Goal: Check status

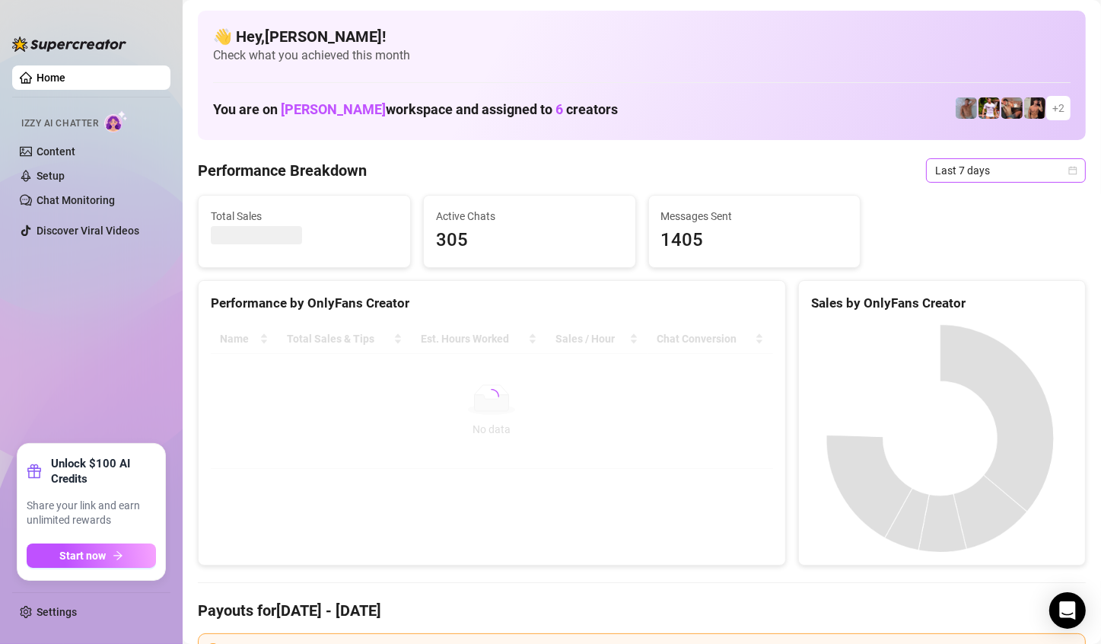
click at [1040, 177] on span "Last 7 days" at bounding box center [1006, 170] width 142 height 23
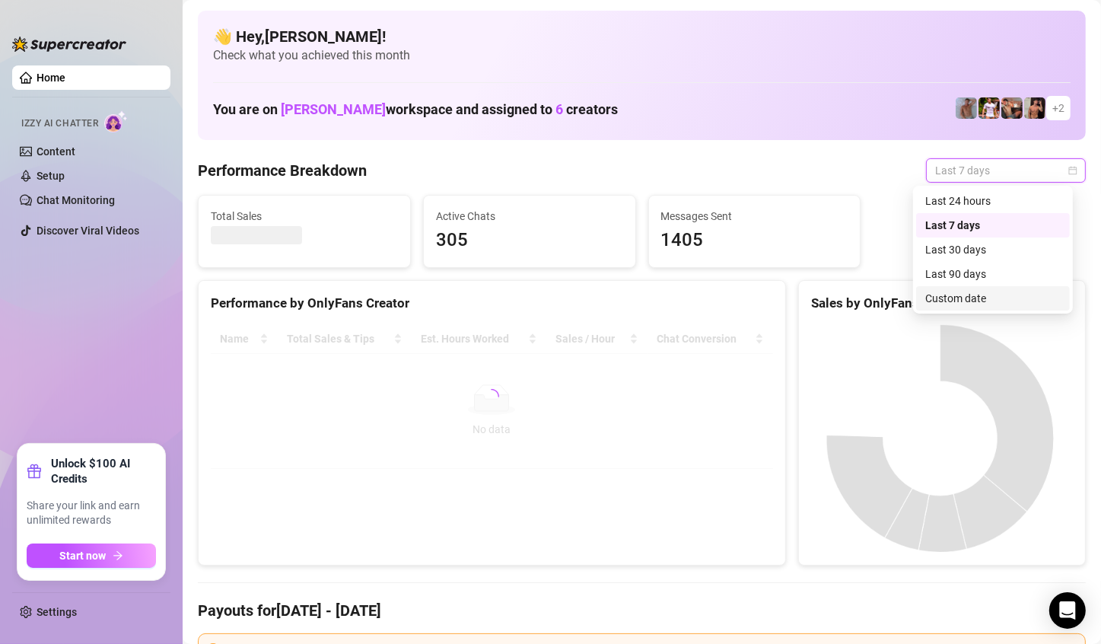
drag, startPoint x: 984, startPoint y: 283, endPoint x: 983, endPoint y: 298, distance: 15.3
click at [983, 298] on div "Last 24 hours Last 7 days Last 30 days Last 90 days Custom date" at bounding box center [993, 250] width 154 height 122
click at [980, 298] on div "Custom date" at bounding box center [993, 298] width 135 height 17
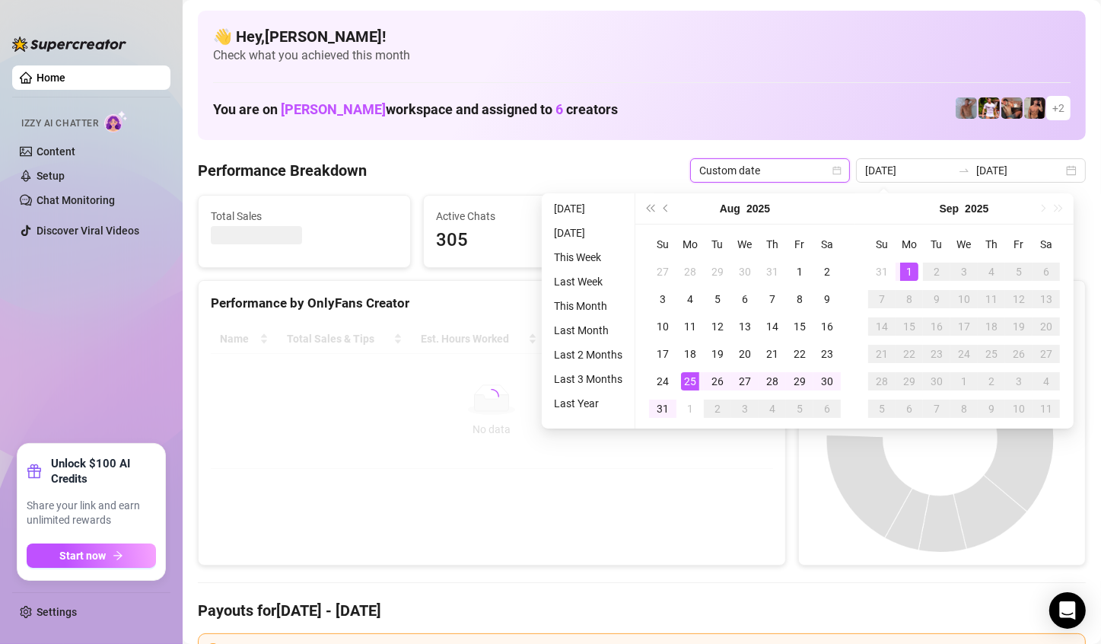
type input "2025-09-01"
click at [911, 269] on div "1" at bounding box center [909, 272] width 18 height 18
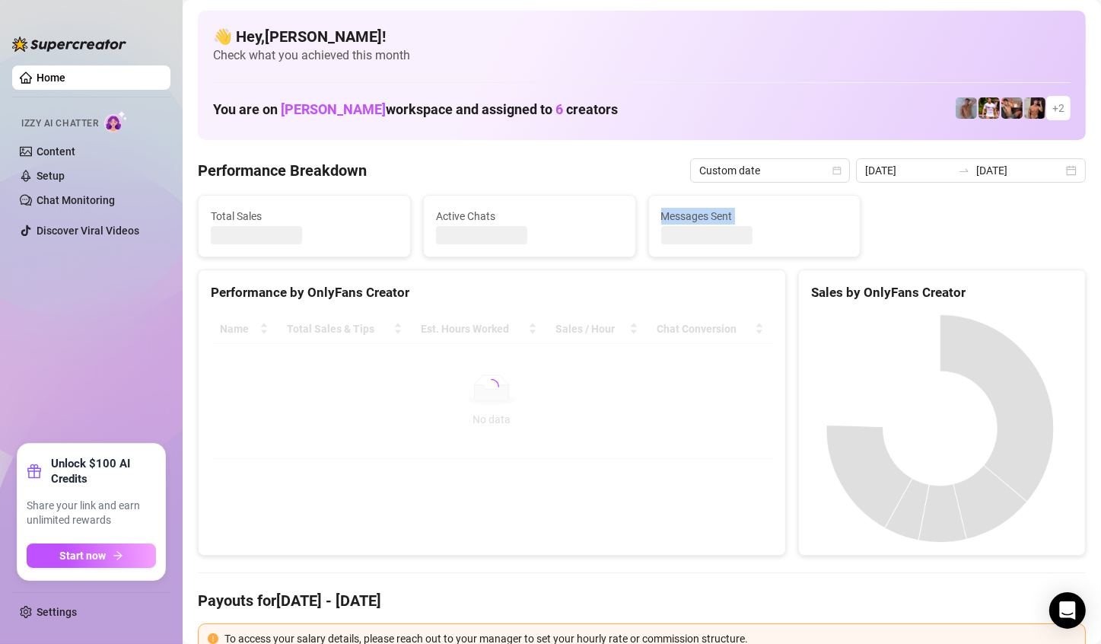
type input "2025-09-01"
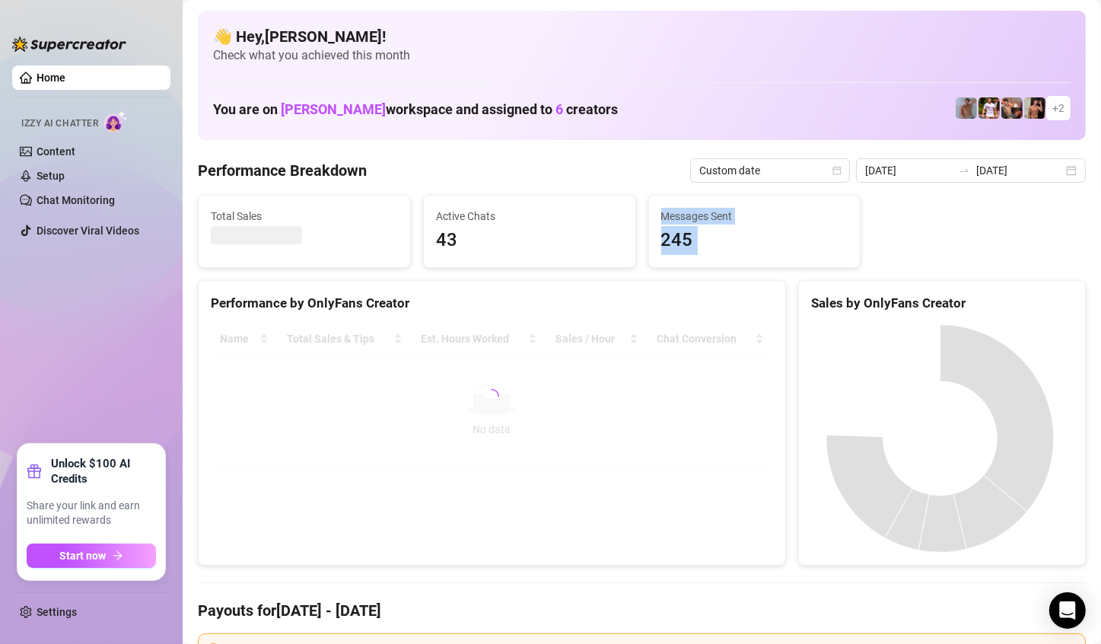
click at [779, 257] on div "Messages Sent 245" at bounding box center [755, 232] width 212 height 72
click at [753, 225] on div "Messages Sent 245" at bounding box center [754, 231] width 187 height 47
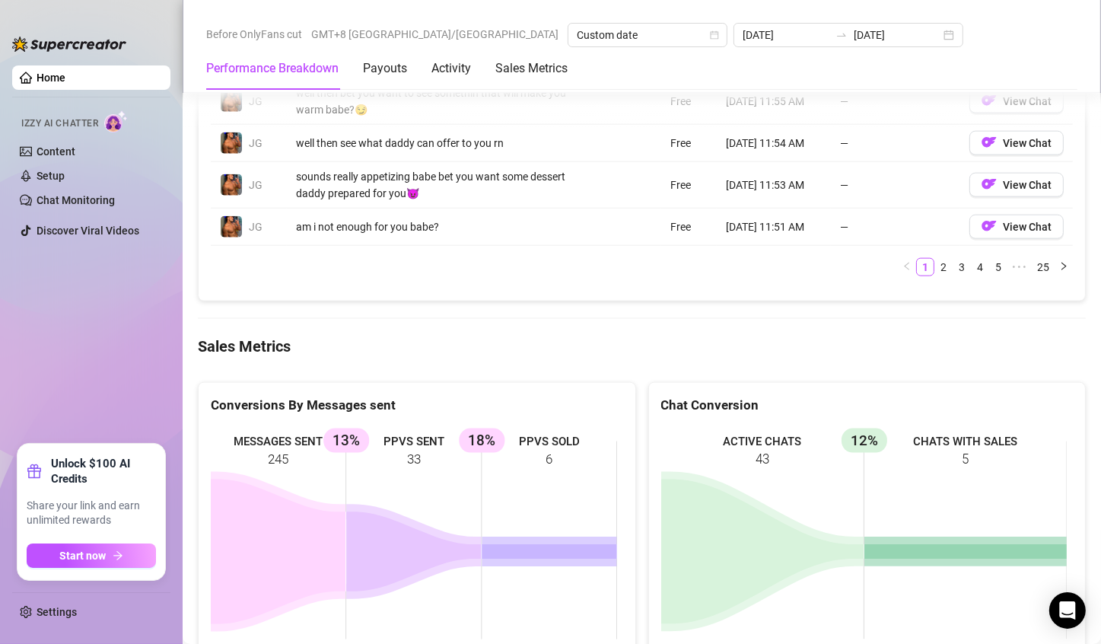
scroll to position [1827, 0]
